Goal: Task Accomplishment & Management: Use online tool/utility

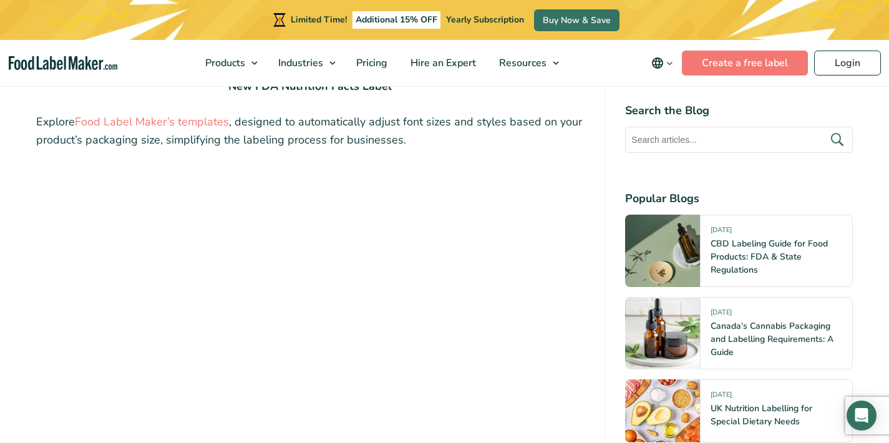
scroll to position [2188, 0]
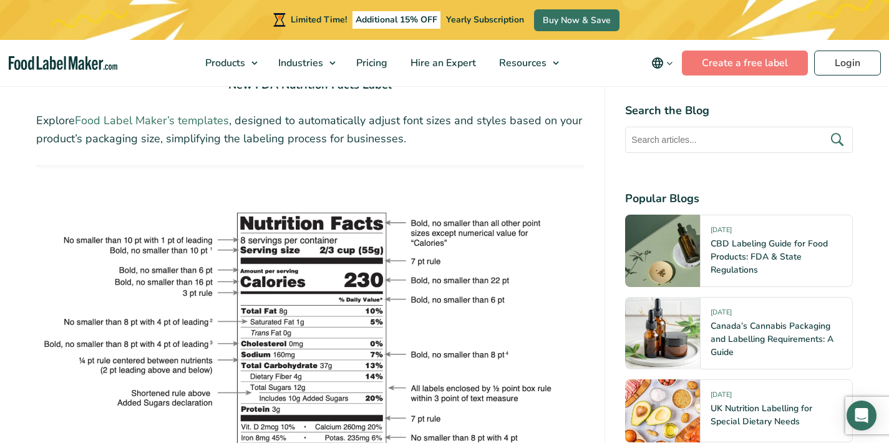
click at [193, 122] on link "Food Label Maker’s templates" at bounding box center [152, 120] width 154 height 15
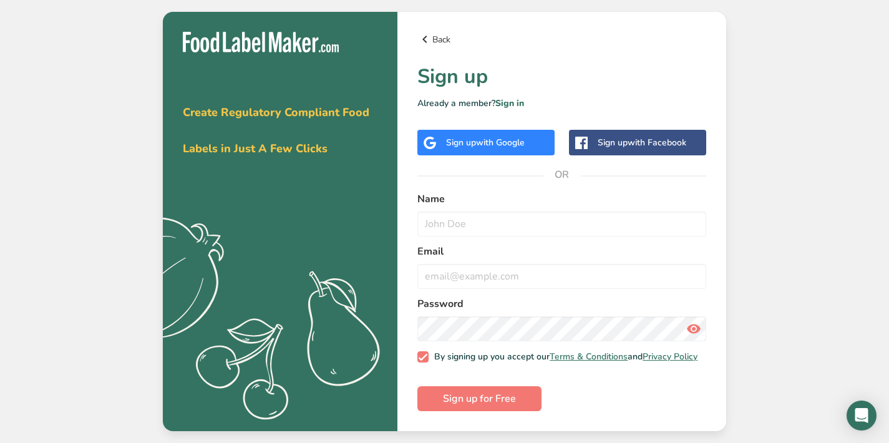
click at [421, 36] on icon at bounding box center [424, 39] width 15 height 22
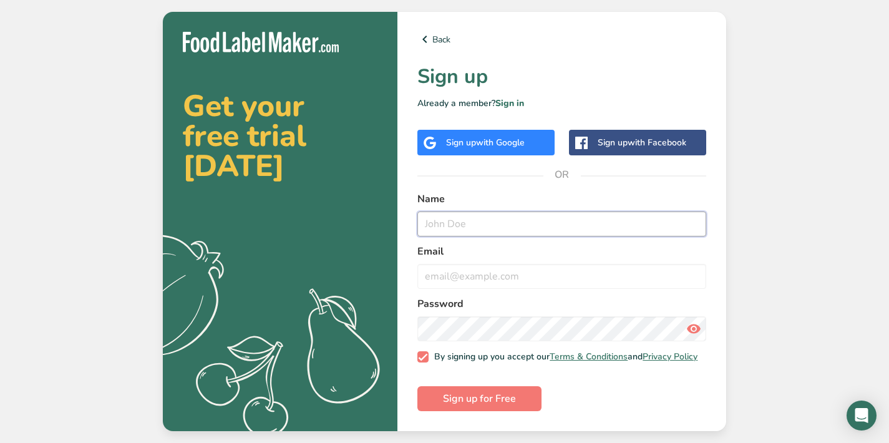
click at [451, 218] on input "text" at bounding box center [561, 224] width 289 height 25
type input "Zoe"
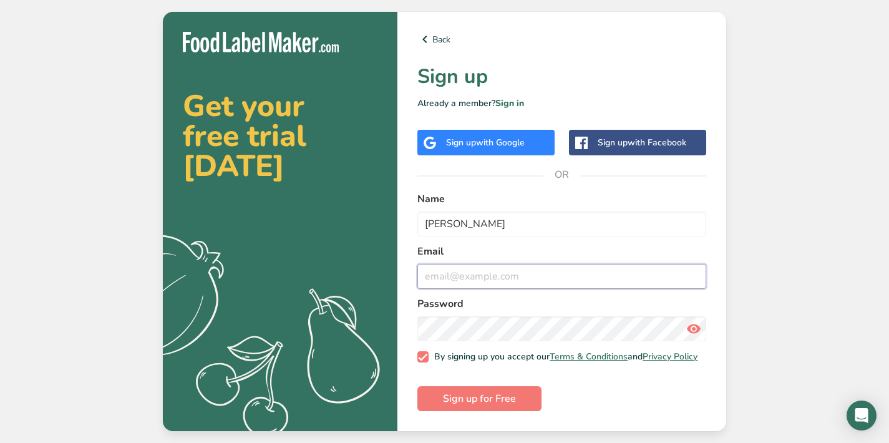
click at [459, 271] on input "email" at bounding box center [561, 276] width 289 height 25
type input "zmrudman@gmail.com"
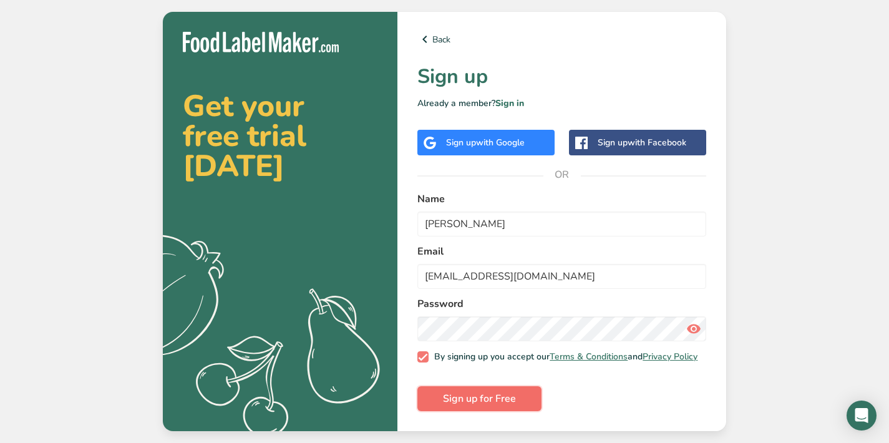
click at [504, 404] on span "Sign up for Free" at bounding box center [479, 398] width 73 height 15
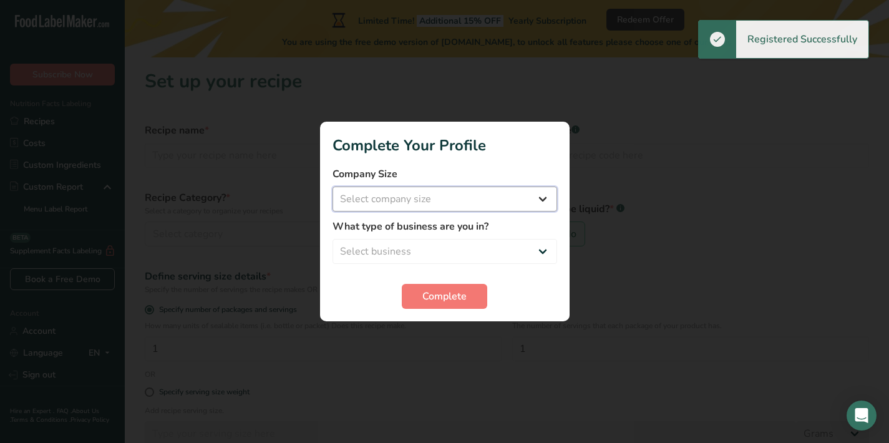
click at [431, 198] on select "Select company size Fewer than 10 Employees 10 to 50 Employees 51 to 500 Employ…" at bounding box center [445, 199] width 225 height 25
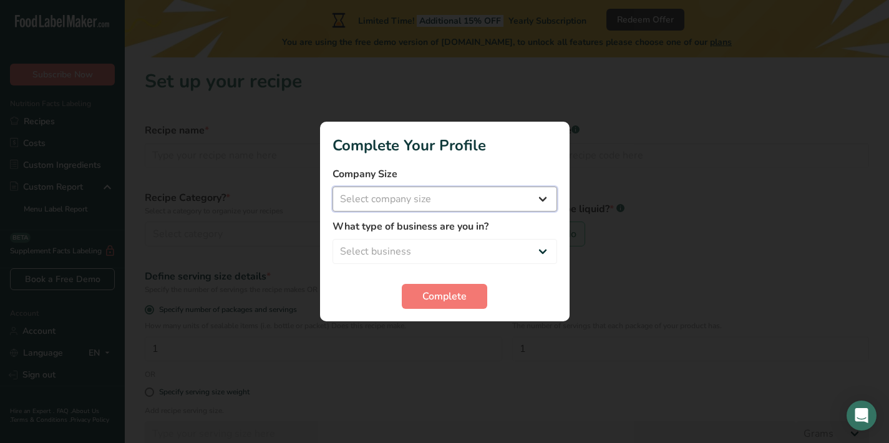
select select "1"
click at [420, 242] on select "Select business Packaged Food Manufacturer Restaurant & Cafe Bakery Meal Plans …" at bounding box center [445, 251] width 225 height 25
select select "1"
click at [424, 293] on span "Complete" at bounding box center [444, 296] width 44 height 15
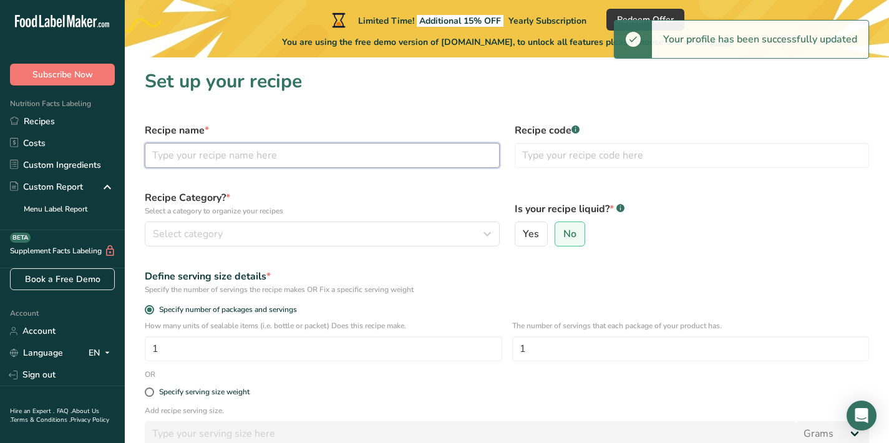
click at [336, 155] on input "text" at bounding box center [322, 155] width 355 height 25
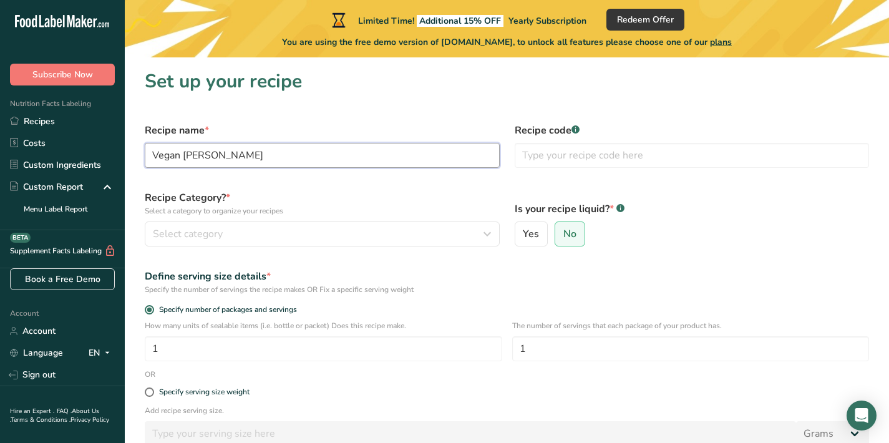
type input "Vegan Napa Kimchi"
click at [381, 208] on p "Select a category to organize your recipes" at bounding box center [322, 210] width 355 height 11
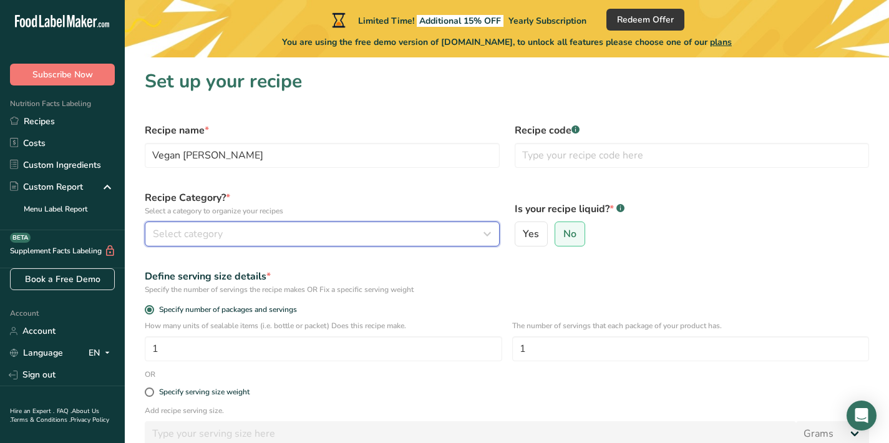
click at [329, 236] on div "Select category" at bounding box center [318, 233] width 331 height 15
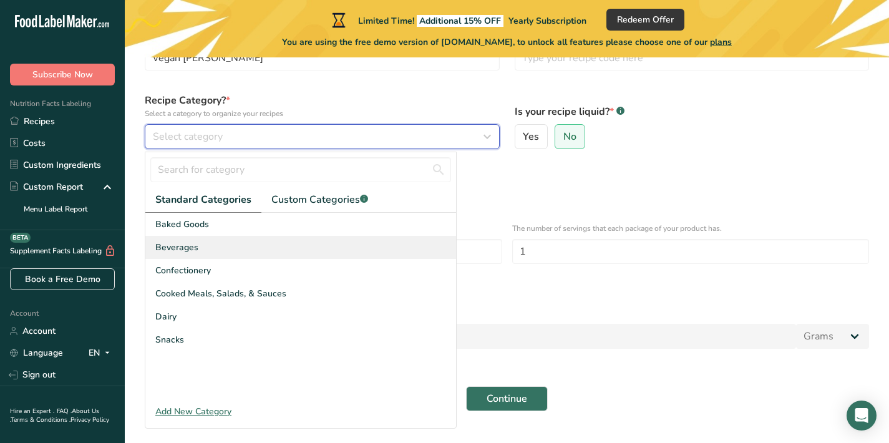
scroll to position [97, 0]
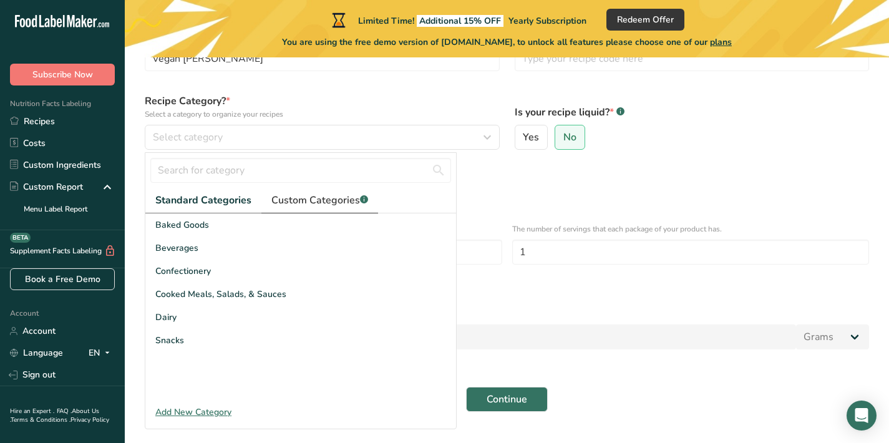
click at [301, 198] on span "Custom Categories .a-a{fill:#347362;}.b-a{fill:#fff;}" at bounding box center [319, 200] width 97 height 15
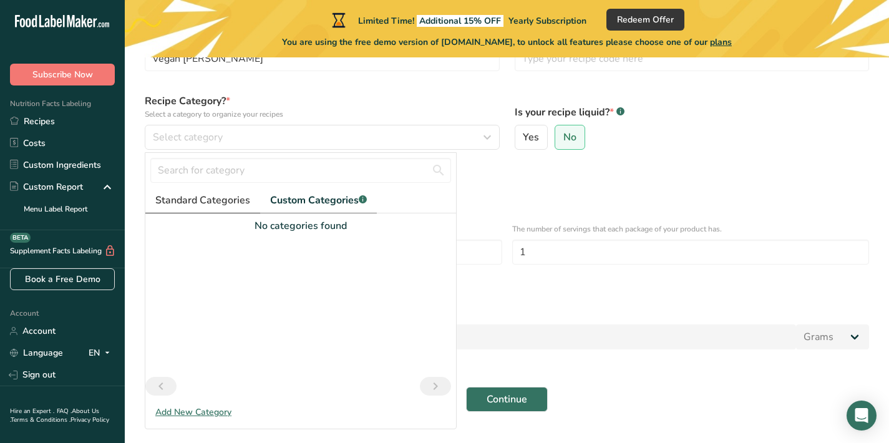
click at [198, 204] on span "Standard Categories" at bounding box center [202, 200] width 95 height 15
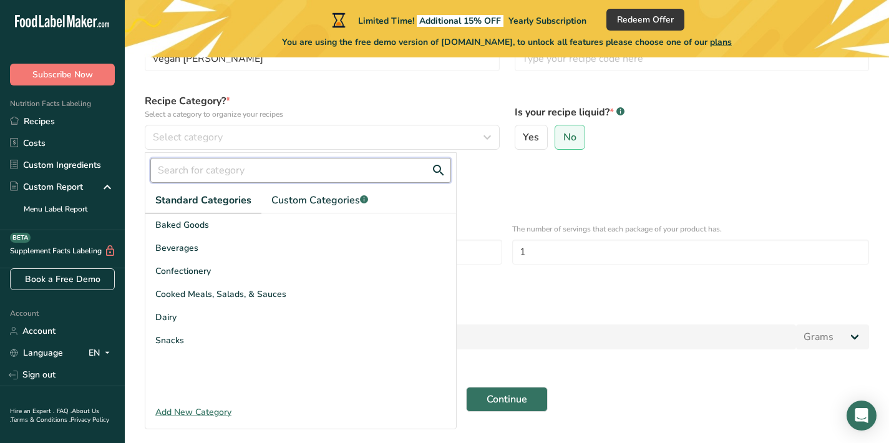
click at [203, 171] on input "text" at bounding box center [300, 170] width 301 height 25
type input "k"
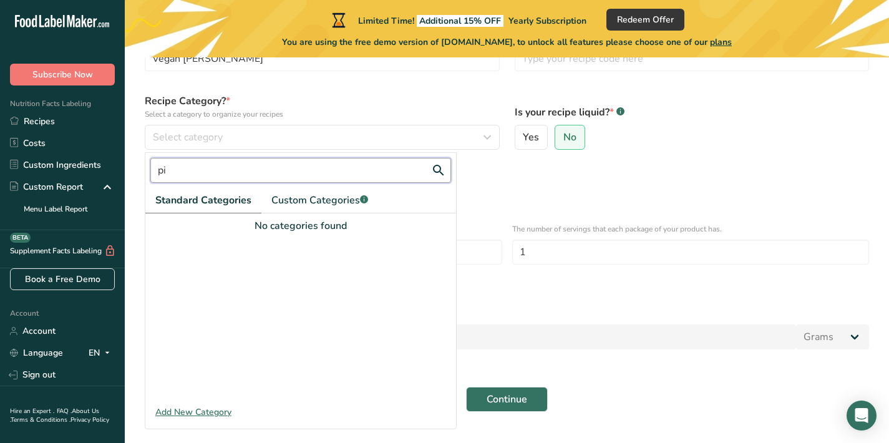
type input "p"
type input "c"
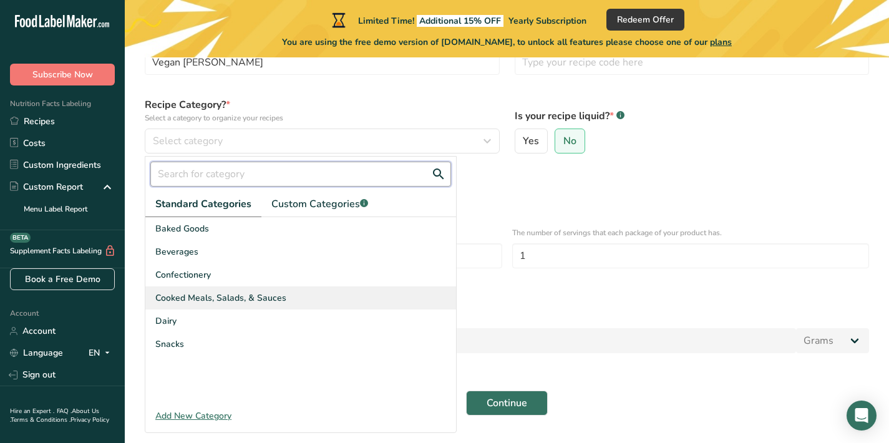
scroll to position [94, 0]
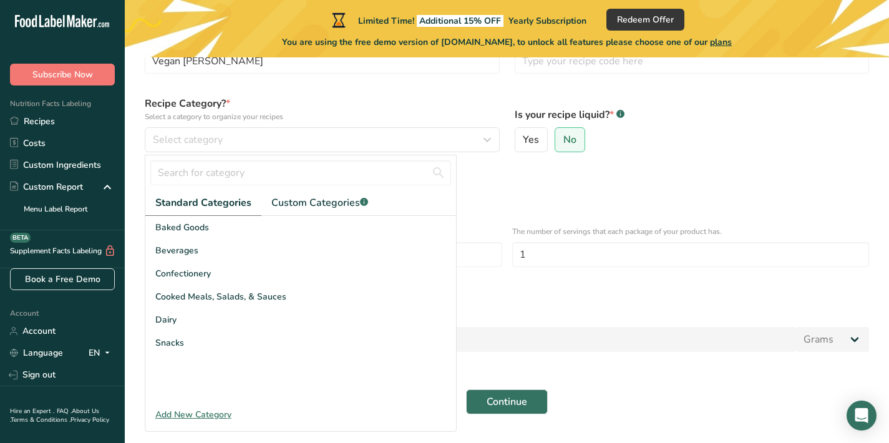
click at [182, 416] on div "Add New Category" at bounding box center [300, 414] width 311 height 13
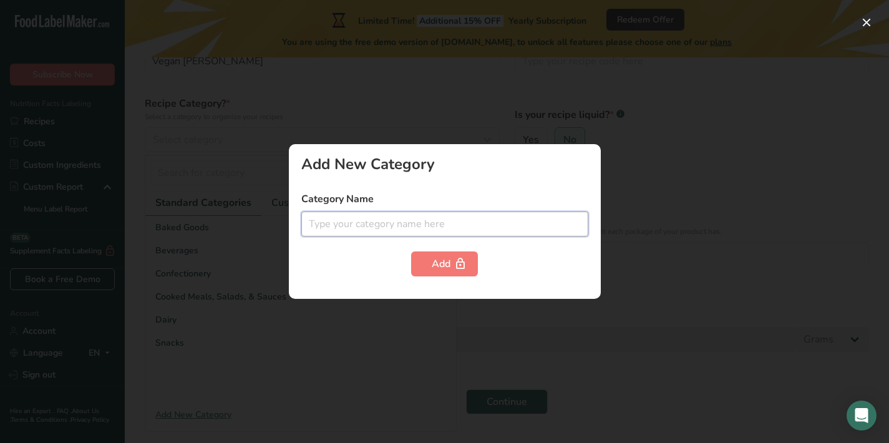
click at [324, 232] on input "text" at bounding box center [444, 224] width 287 height 25
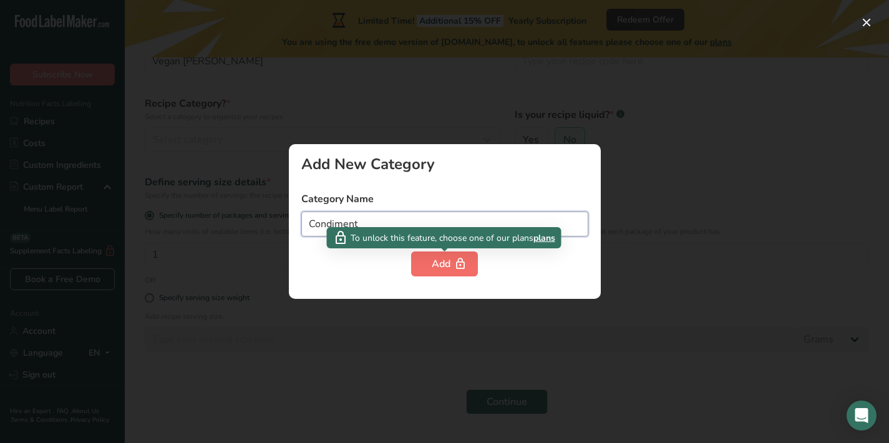
type input "Condiment"
click at [419, 266] on button "Add" at bounding box center [444, 263] width 67 height 25
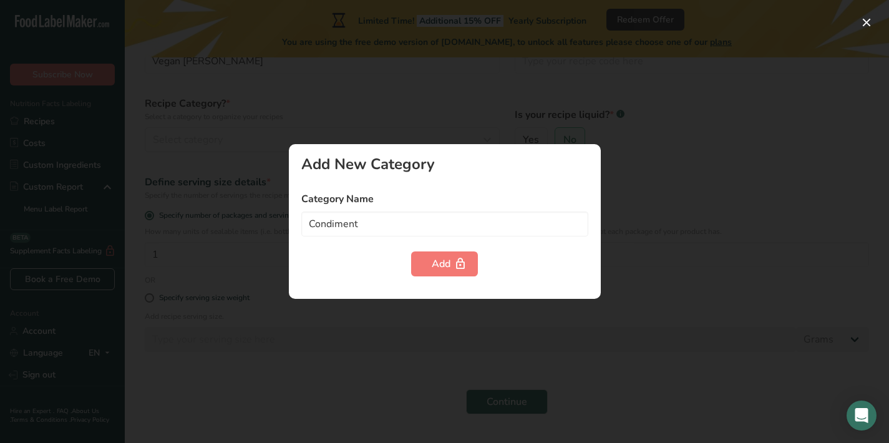
click at [230, 214] on div at bounding box center [444, 221] width 889 height 443
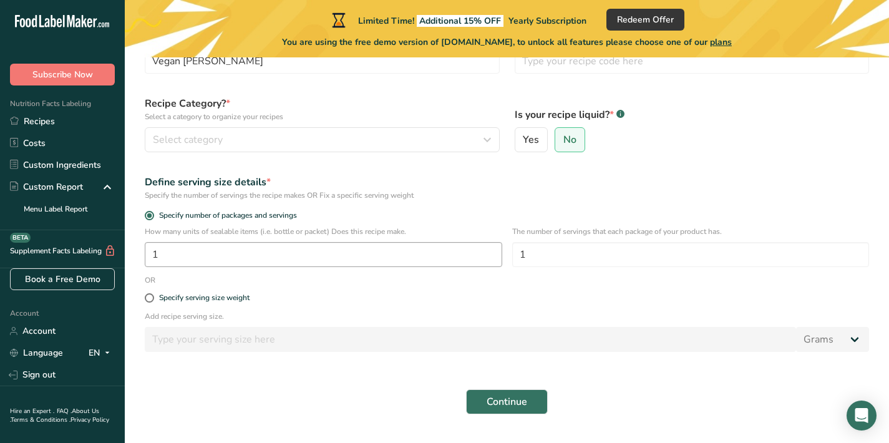
scroll to position [33, 0]
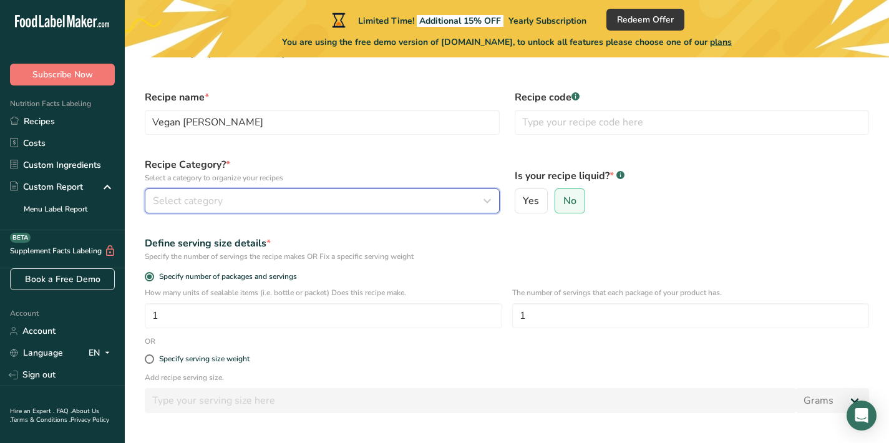
click at [194, 189] on button "Select category" at bounding box center [322, 200] width 355 height 25
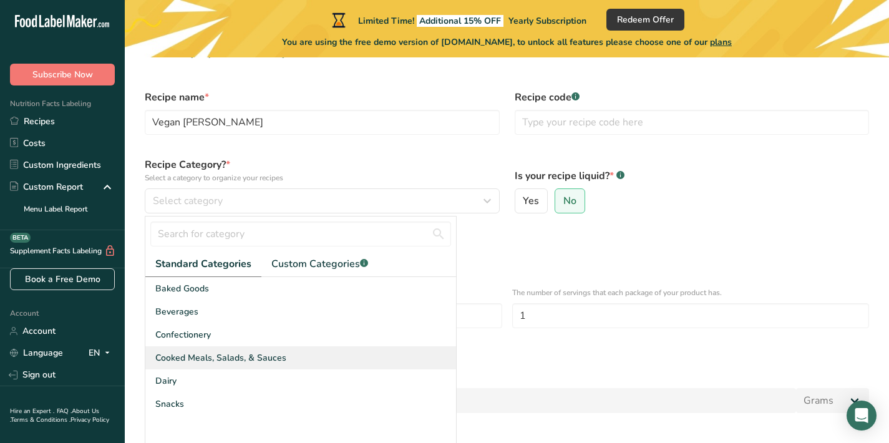
click at [197, 352] on span "Cooked Meals, Salads, & Sauces" at bounding box center [220, 357] width 131 height 13
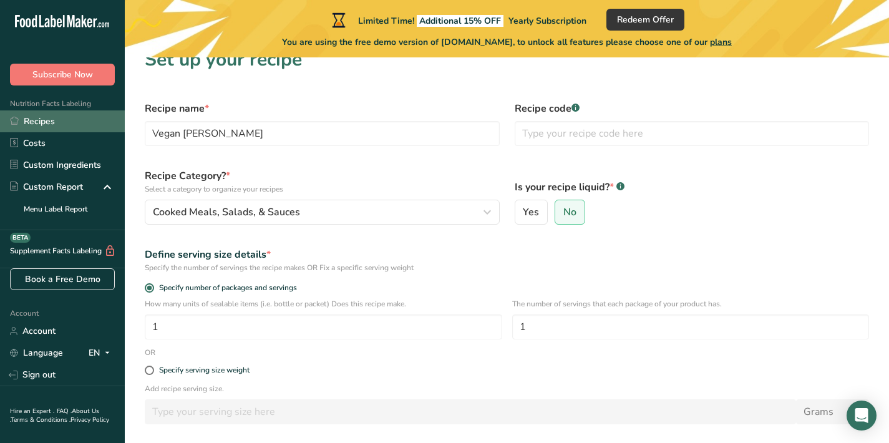
scroll to position [0, 0]
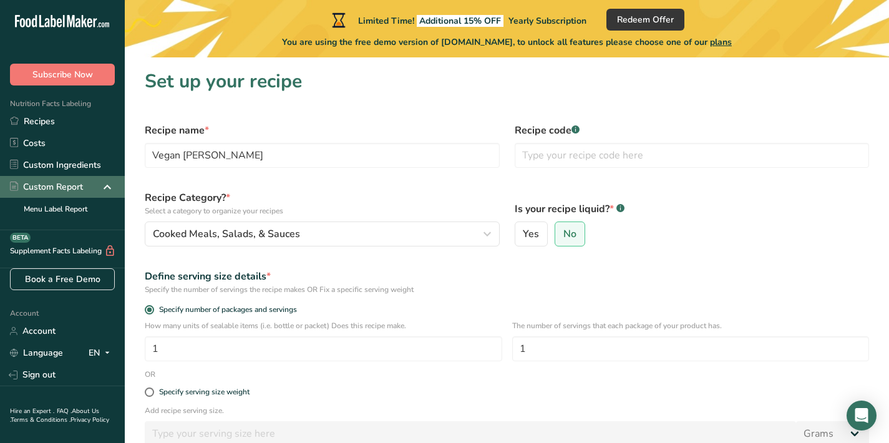
click at [55, 185] on div "Custom Report" at bounding box center [46, 186] width 73 height 13
click at [100, 185] on icon at bounding box center [107, 187] width 15 height 22
click at [110, 187] on icon at bounding box center [107, 187] width 15 height 22
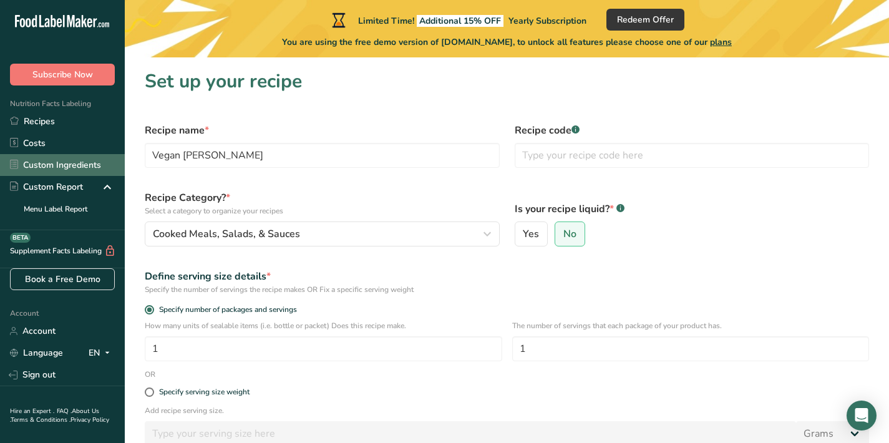
click at [65, 162] on link "Custom Ingredients" at bounding box center [62, 165] width 125 height 22
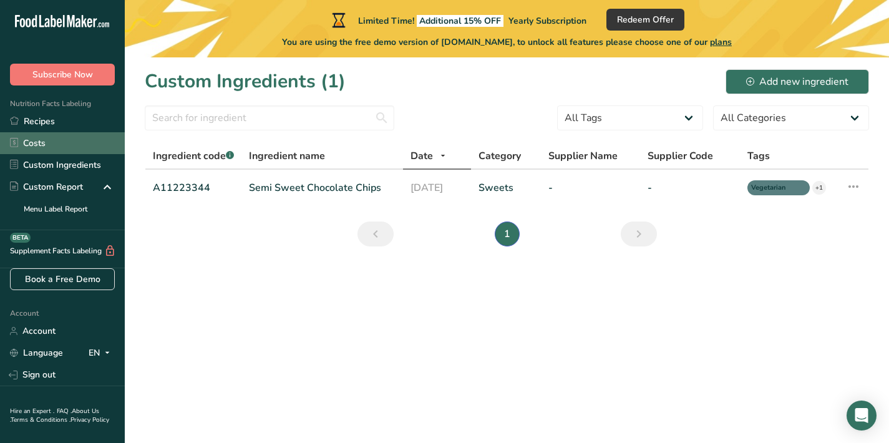
click at [37, 139] on link "Costs" at bounding box center [62, 143] width 125 height 22
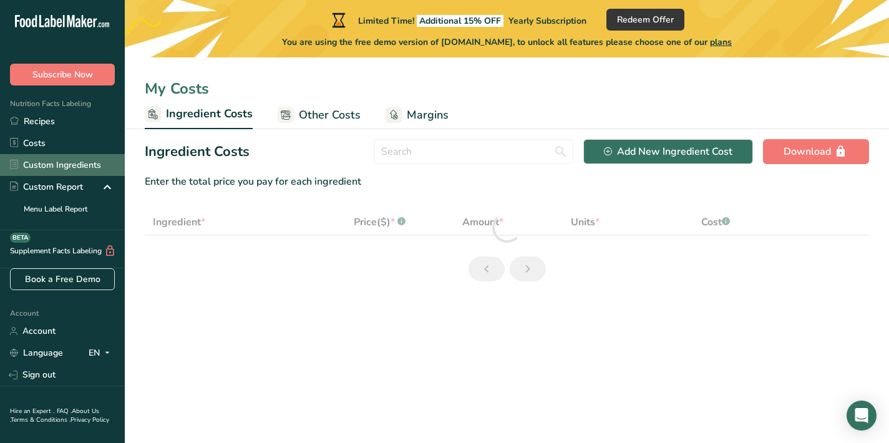
select select "1"
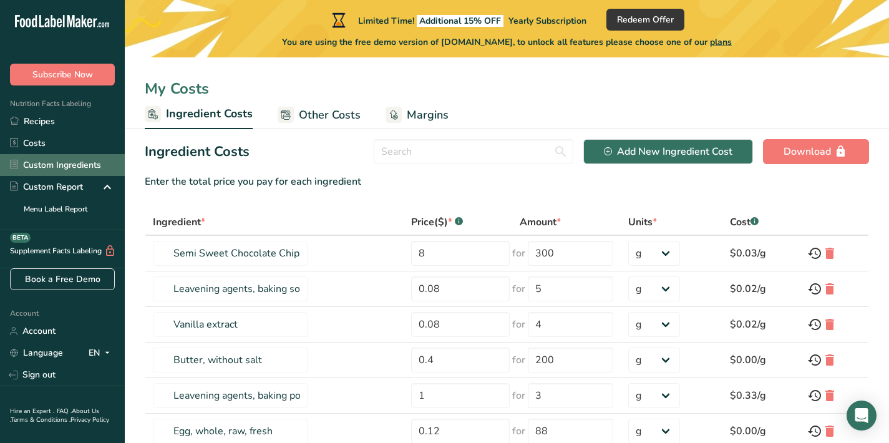
click at [37, 168] on link "Custom Ingredients" at bounding box center [62, 165] width 125 height 22
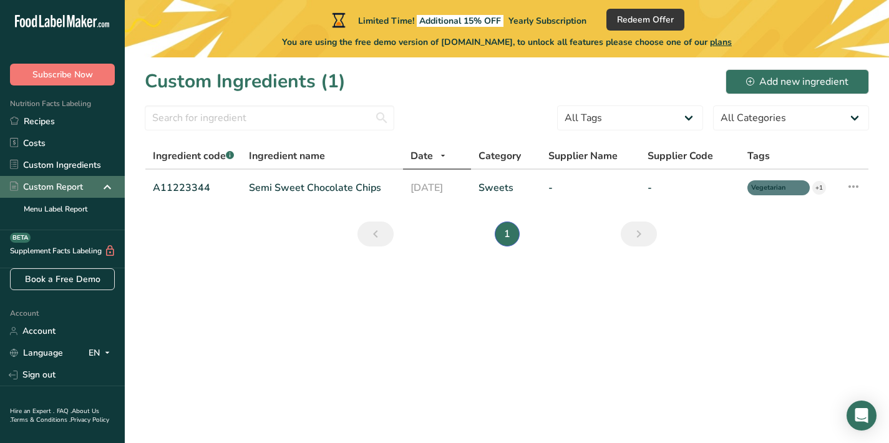
click at [43, 183] on div "Custom Report" at bounding box center [46, 186] width 73 height 13
click at [62, 207] on link "Menu Label Report" at bounding box center [62, 209] width 125 height 22
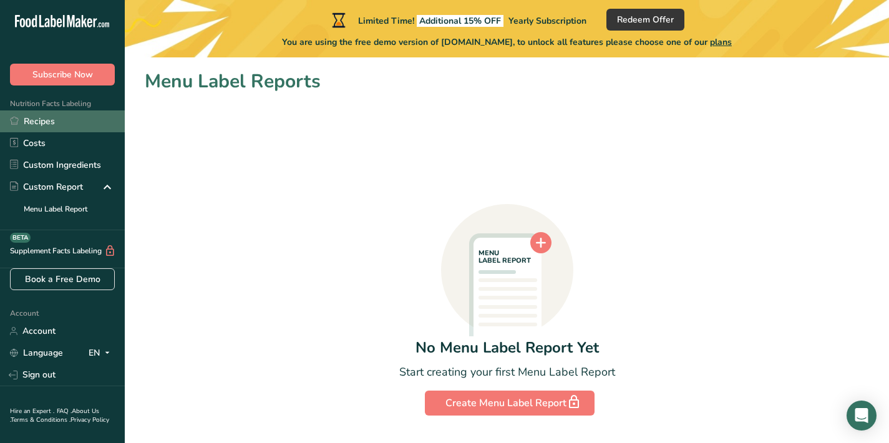
click at [49, 124] on link "Recipes" at bounding box center [62, 121] width 125 height 22
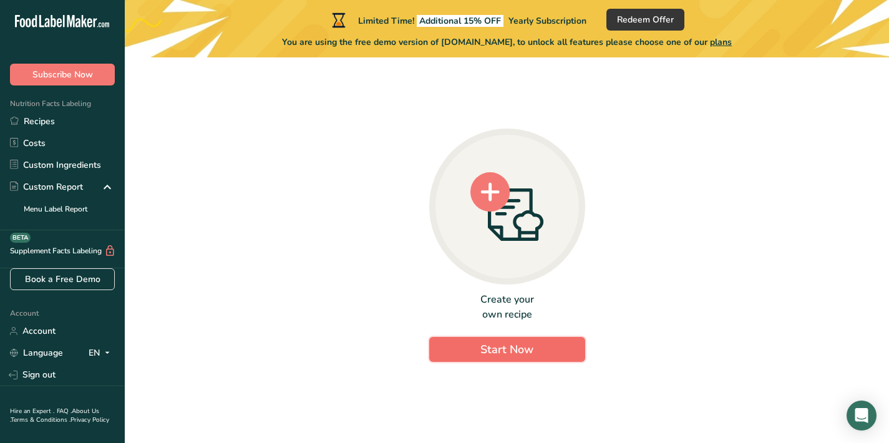
click at [457, 346] on button "Start Now" at bounding box center [507, 349] width 156 height 25
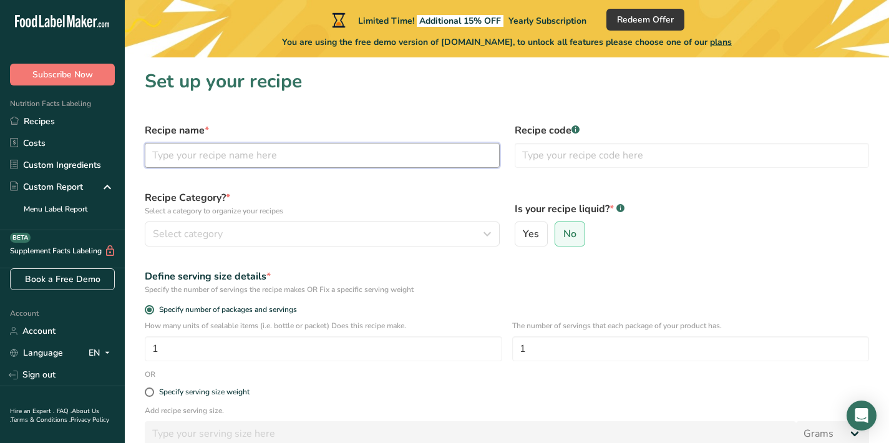
click at [236, 147] on input "text" at bounding box center [322, 155] width 355 height 25
type input "Vegan Napa Kimchi"
click at [287, 188] on div "Recipe Category? * Select a category to organize your recipes Select category S…" at bounding box center [322, 218] width 370 height 71
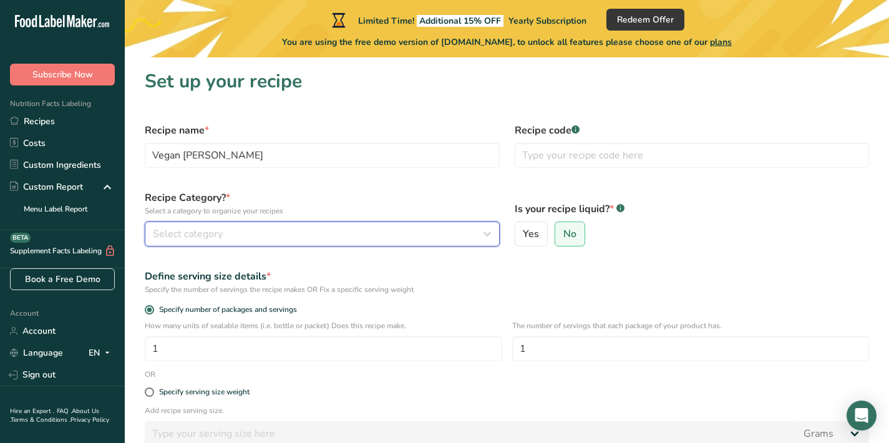
click at [286, 233] on div "Select category" at bounding box center [318, 233] width 331 height 15
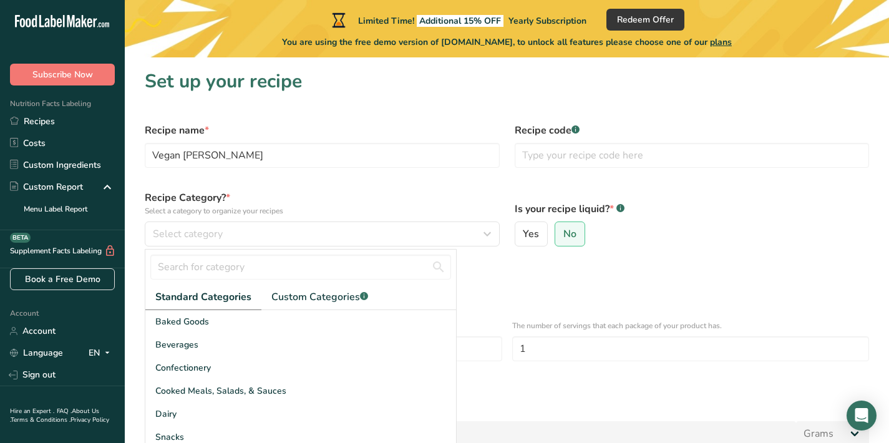
click at [245, 200] on label "Recipe Category? * Select a category to organize your recipes" at bounding box center [322, 203] width 355 height 26
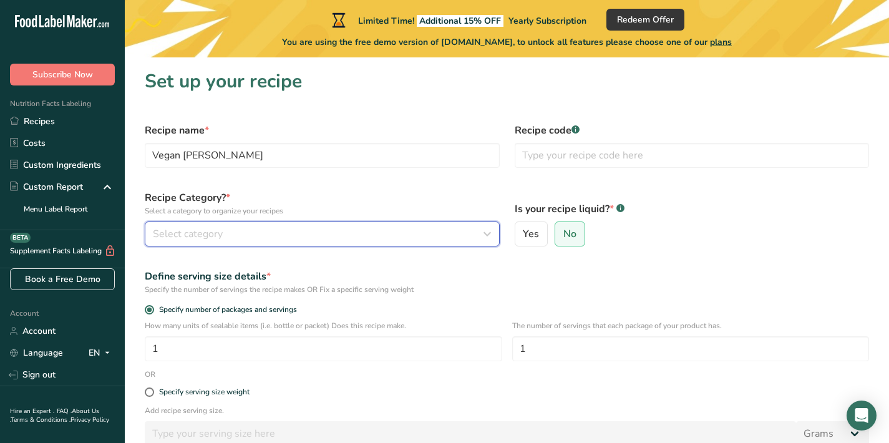
click at [235, 243] on button "Select category" at bounding box center [322, 233] width 355 height 25
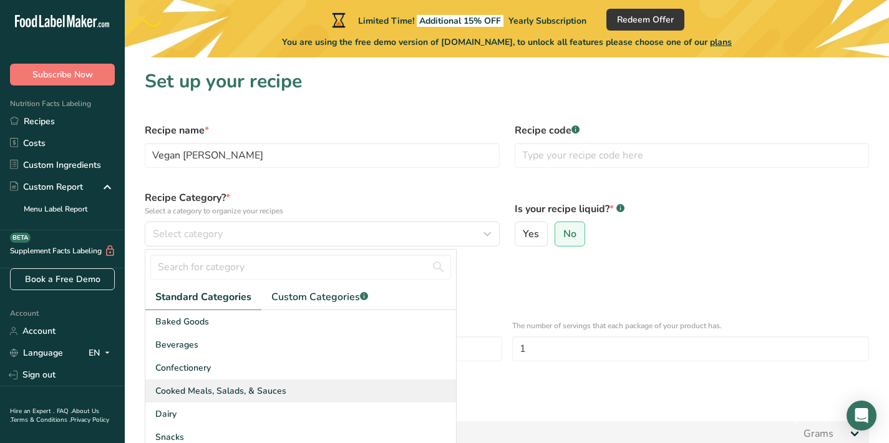
click at [236, 383] on div "Cooked Meals, Salads, & Sauces" at bounding box center [300, 390] width 311 height 23
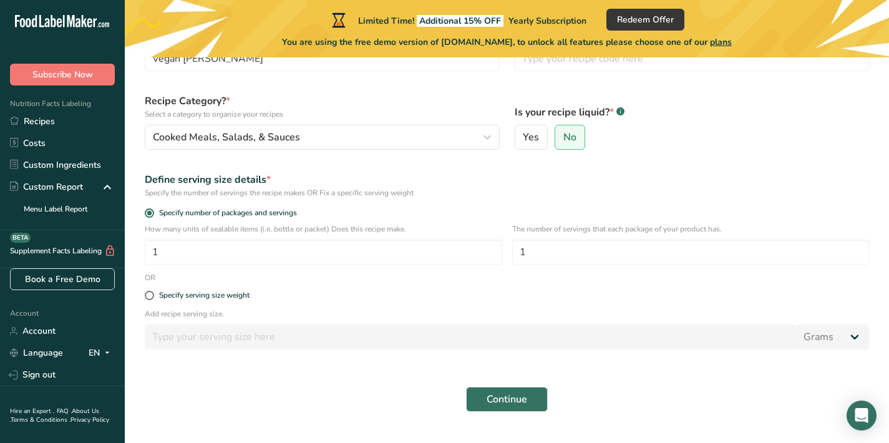
scroll to position [99, 0]
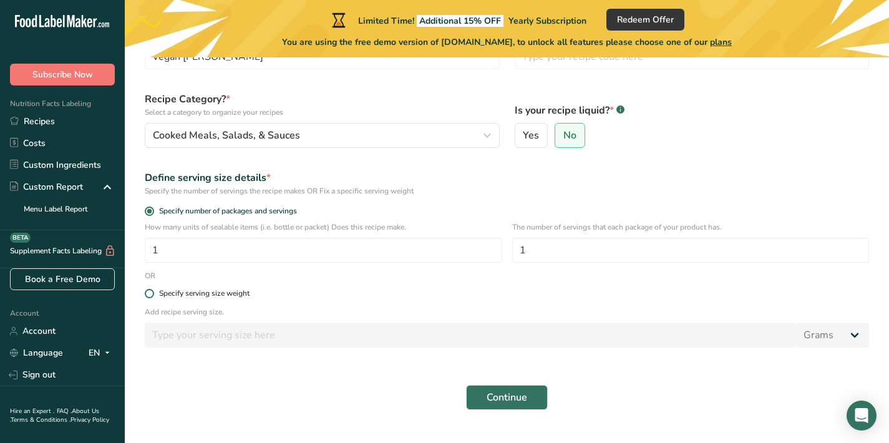
click at [145, 295] on span at bounding box center [149, 293] width 9 height 9
click at [145, 295] on input "Specify serving size weight" at bounding box center [149, 294] width 8 height 8
radio input "true"
radio input "false"
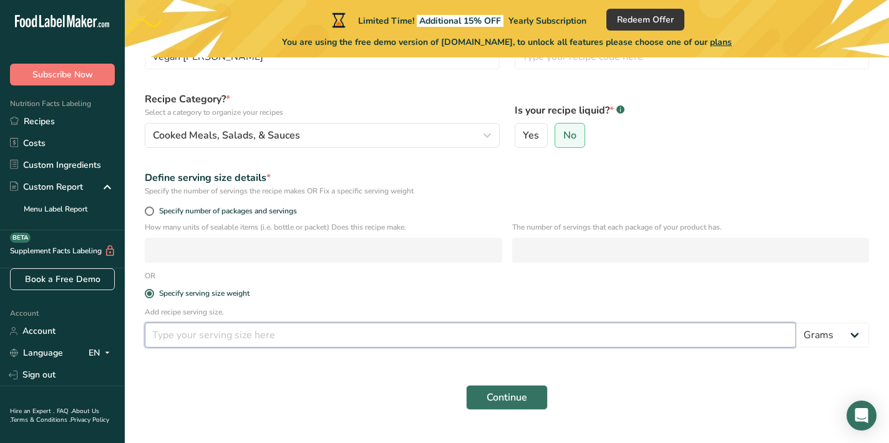
click at [430, 338] on input "number" at bounding box center [470, 335] width 651 height 25
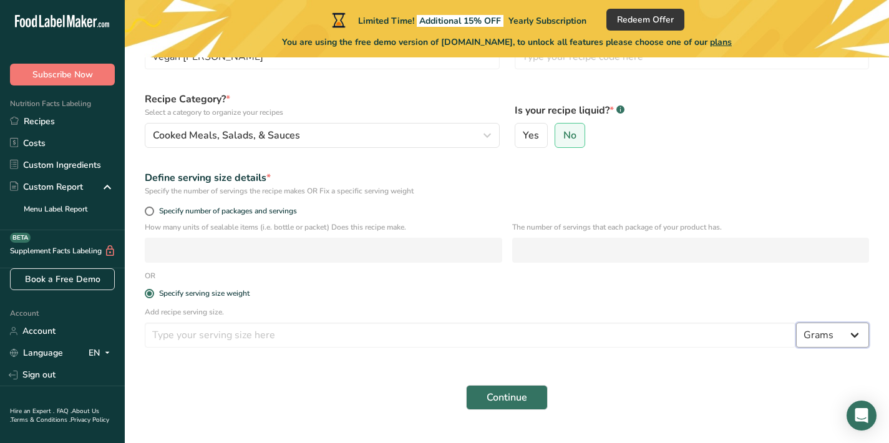
click at [824, 340] on select "Grams kg mg mcg lb oz l mL fl oz tbsp tsp cup qt gallon" at bounding box center [832, 335] width 73 height 25
select select "5"
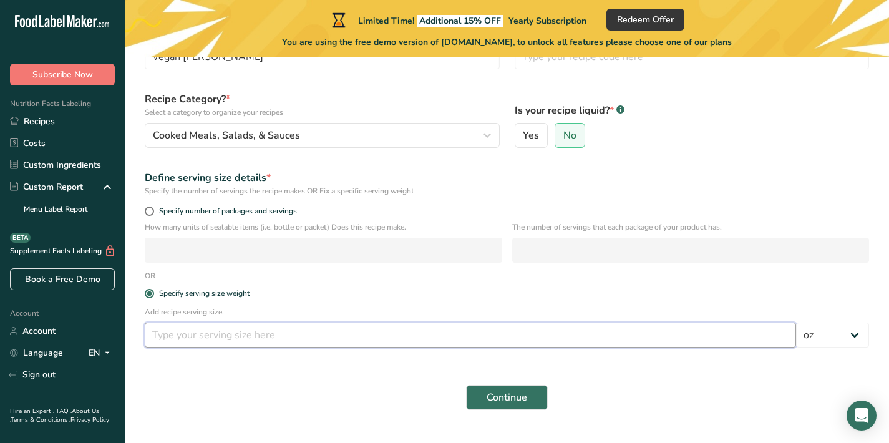
click at [400, 340] on input "number" at bounding box center [470, 335] width 651 height 25
type input "1"
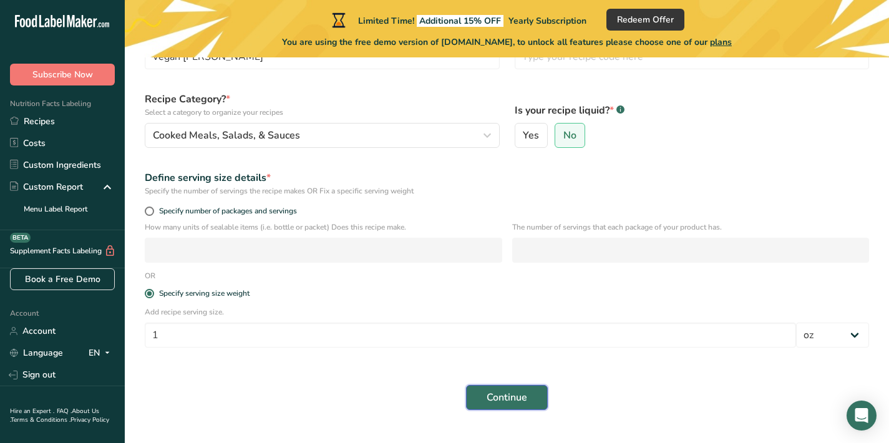
click at [492, 399] on span "Continue" at bounding box center [507, 397] width 41 height 15
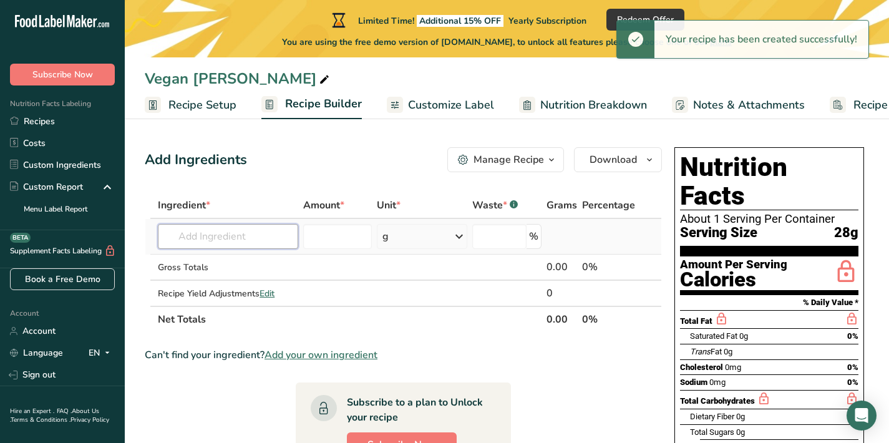
click at [240, 238] on input "text" at bounding box center [228, 236] width 140 height 25
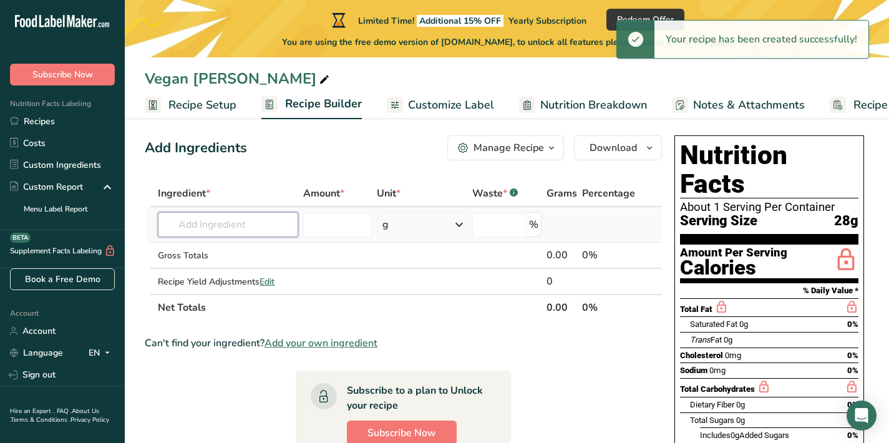
scroll to position [13, 0]
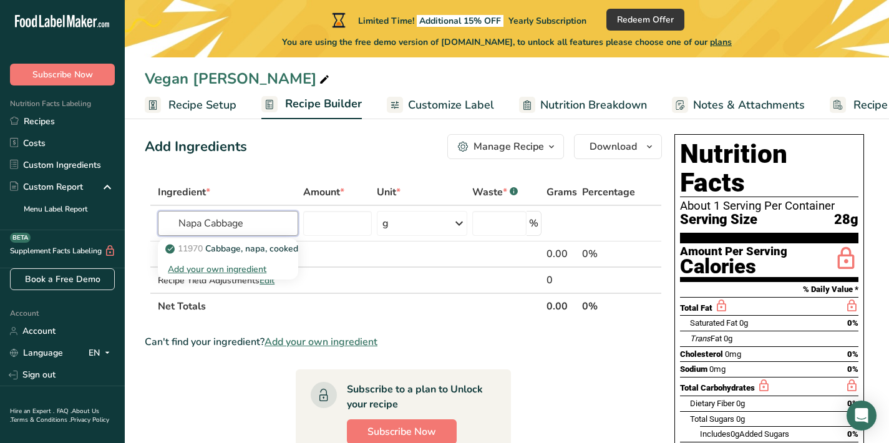
type input "Napa Cabbage"
click at [540, 102] on span "Nutrition Breakdown" at bounding box center [593, 105] width 107 height 17
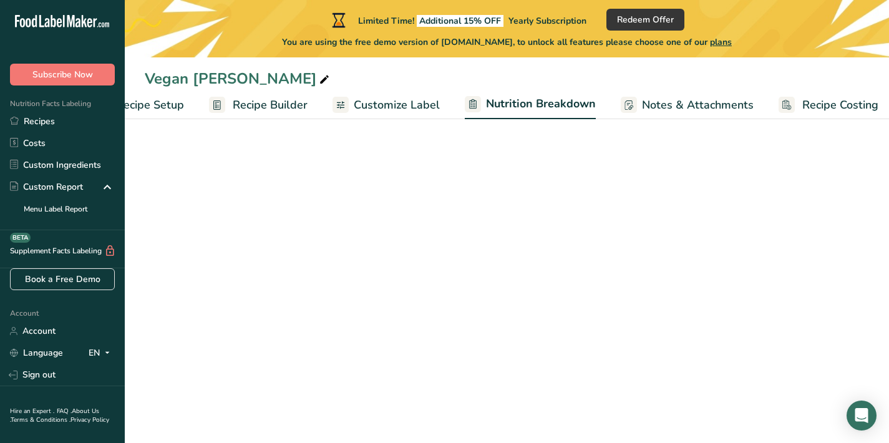
scroll to position [0, 61]
select select "Calories"
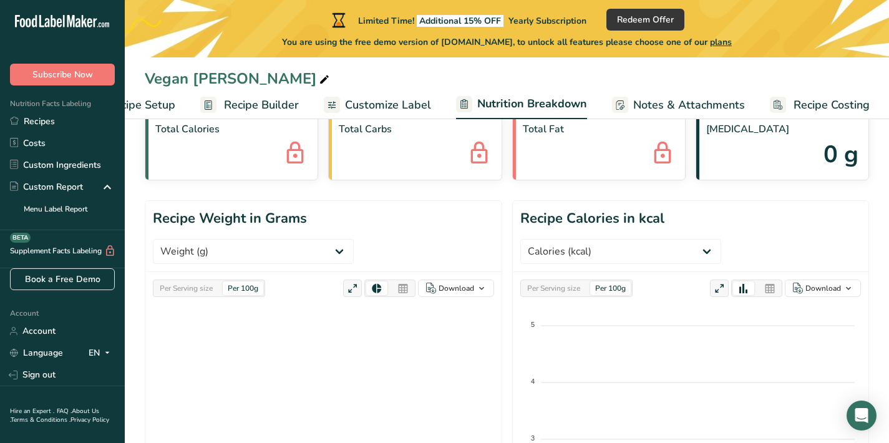
scroll to position [0, 0]
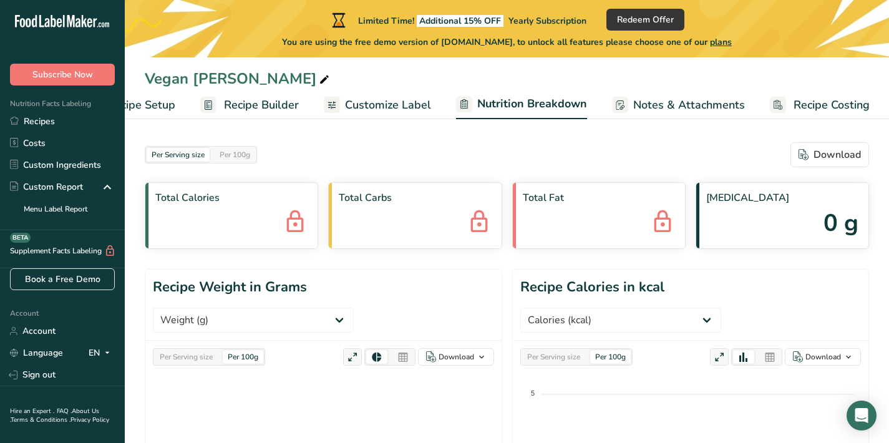
click at [364, 101] on span "Customize Label" at bounding box center [388, 105] width 86 height 17
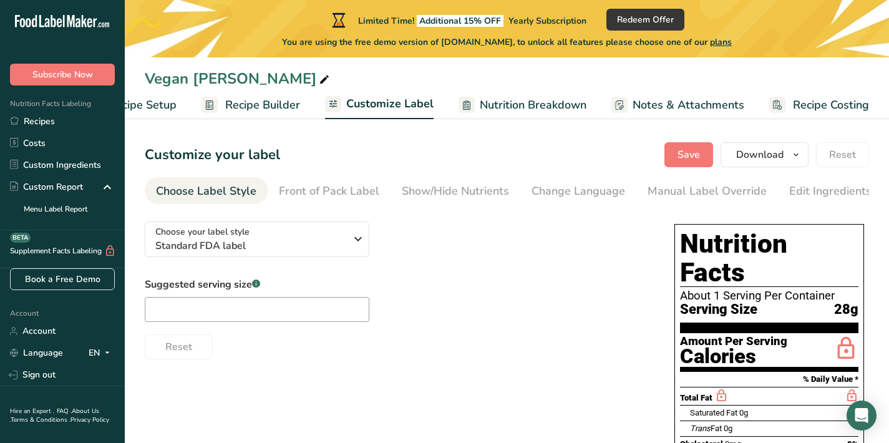
click at [266, 102] on span "Recipe Builder" at bounding box center [262, 105] width 75 height 17
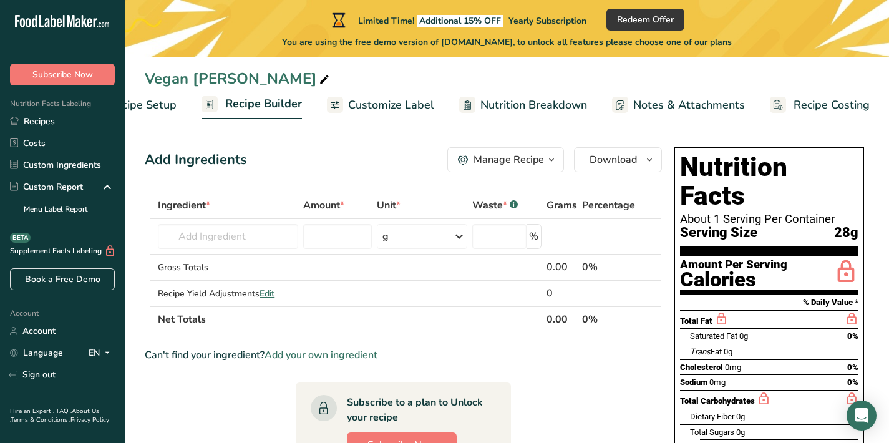
click at [696, 347] on icon "Trans" at bounding box center [700, 351] width 21 height 9
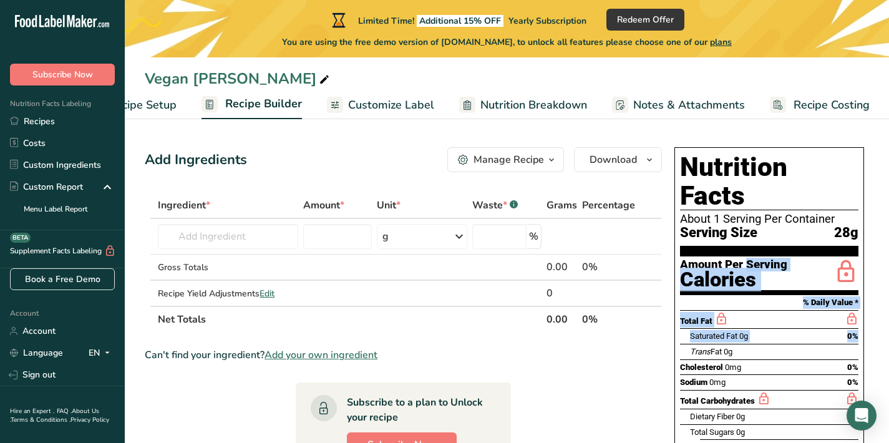
drag, startPoint x: 688, startPoint y: 327, endPoint x: 678, endPoint y: 233, distance: 94.1
click at [679, 234] on div "Nutrition Facts About 1 Serving Per Container Serving Size 28g Amount Per Servi…" at bounding box center [769, 363] width 190 height 432
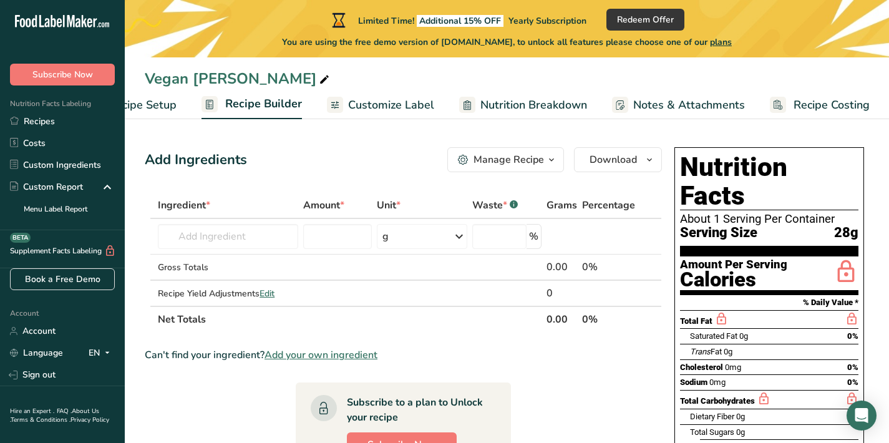
click at [643, 323] on th at bounding box center [647, 319] width 19 height 26
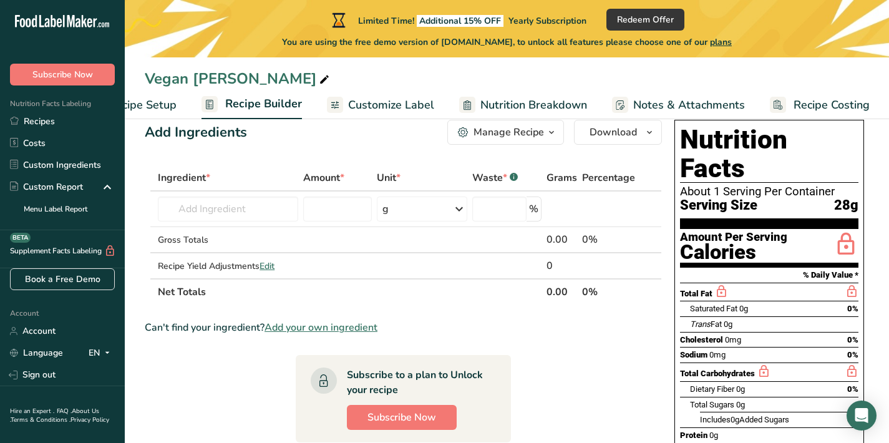
scroll to position [0, 0]
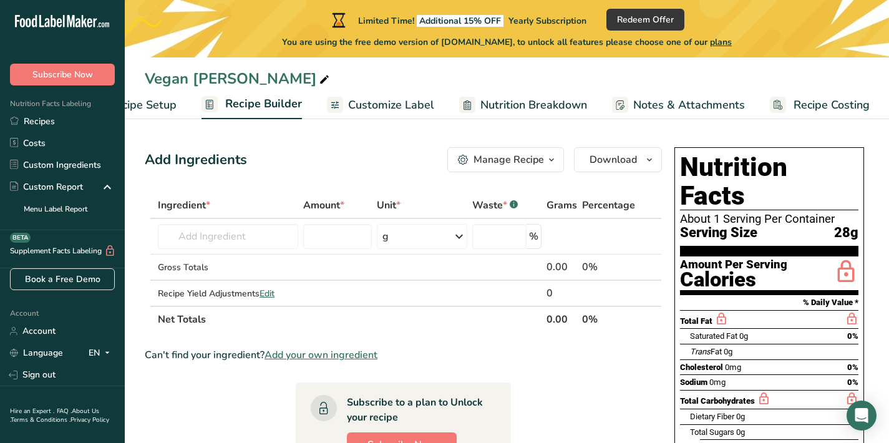
drag, startPoint x: 715, startPoint y: 194, endPoint x: 720, endPoint y: 260, distance: 65.7
click at [721, 260] on div "Nutrition Facts About 1 Serving Per Container Serving Size 28g Amount Per Servi…" at bounding box center [769, 363] width 190 height 432
click at [658, 269] on td at bounding box center [658, 268] width 5 height 26
